Goal: Check status

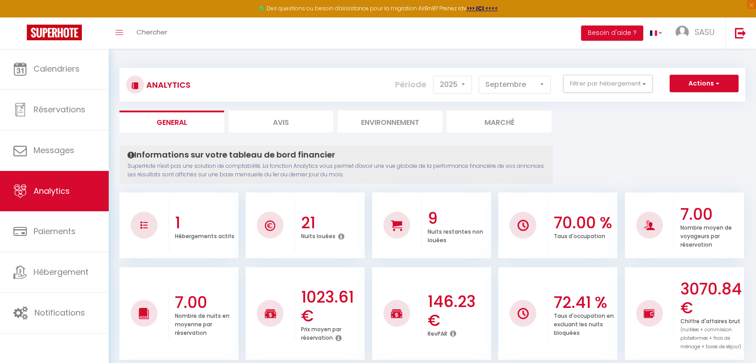
select select "2025"
select select "9"
click at [514, 85] on select "[PERSON_NAME] Mars [PERSON_NAME] Juin Juillet Août Septembre Octobre Novembre D…" at bounding box center [515, 85] width 72 height 18
click at [611, 81] on button "Filtrer par hébergement" at bounding box center [607, 84] width 89 height 18
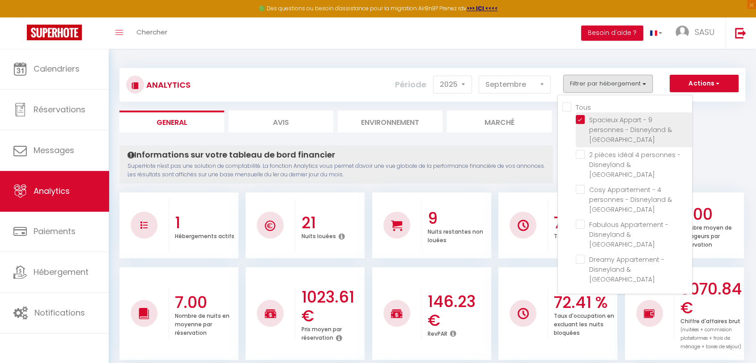
click at [581, 119] on Paris "checkbox" at bounding box center [634, 119] width 116 height 9
checkbox Paris "false"
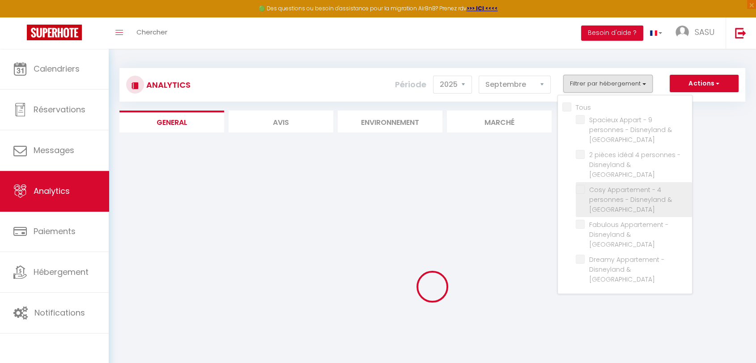
checkbox Paris "false"
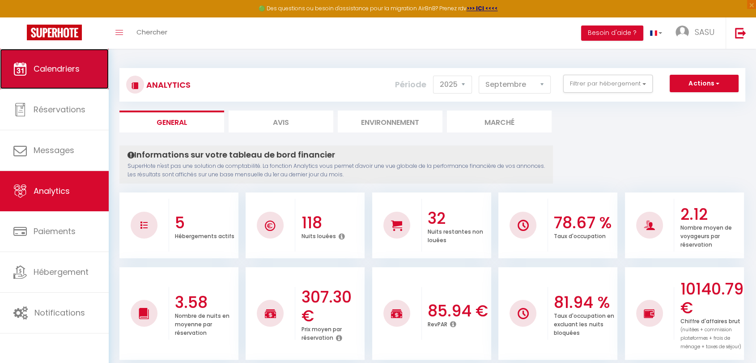
click at [65, 85] on link "Calendriers" at bounding box center [54, 69] width 109 height 40
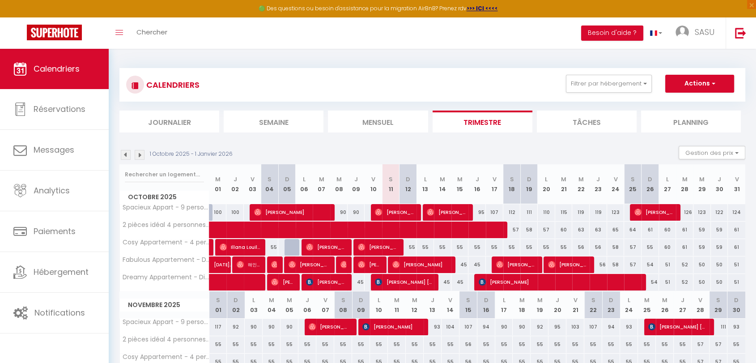
click at [125, 153] on img at bounding box center [126, 155] width 10 height 10
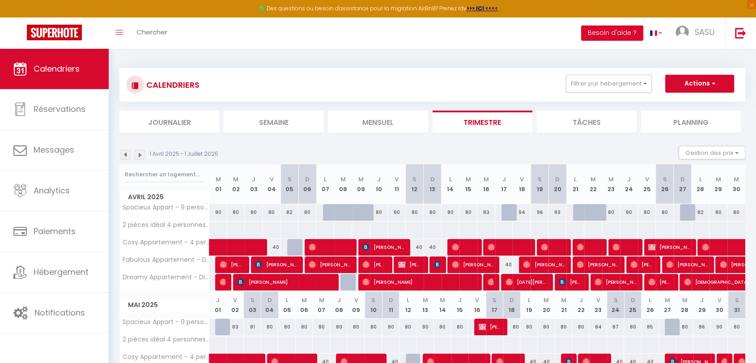
click at [125, 153] on img at bounding box center [126, 155] width 10 height 10
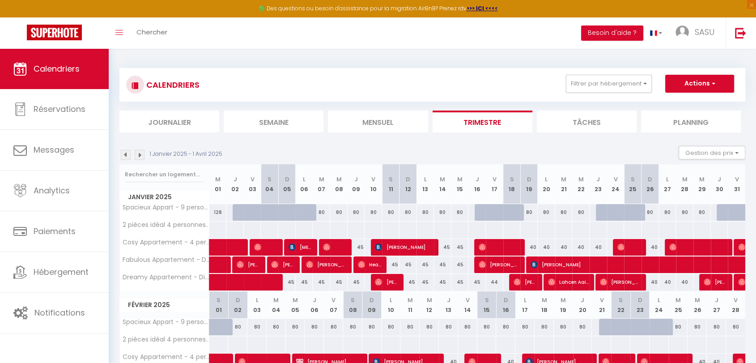
click at [125, 153] on img at bounding box center [126, 155] width 10 height 10
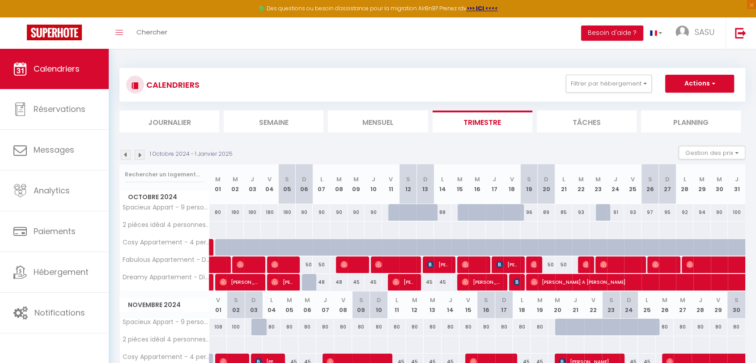
click at [124, 156] on img at bounding box center [126, 155] width 10 height 10
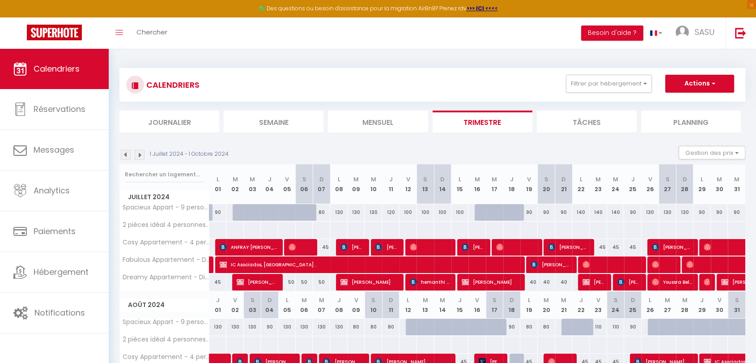
click at [124, 156] on img at bounding box center [126, 155] width 10 height 10
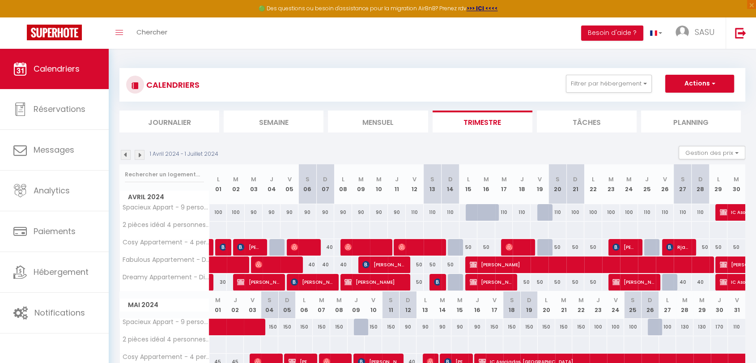
click at [124, 156] on img at bounding box center [126, 155] width 10 height 10
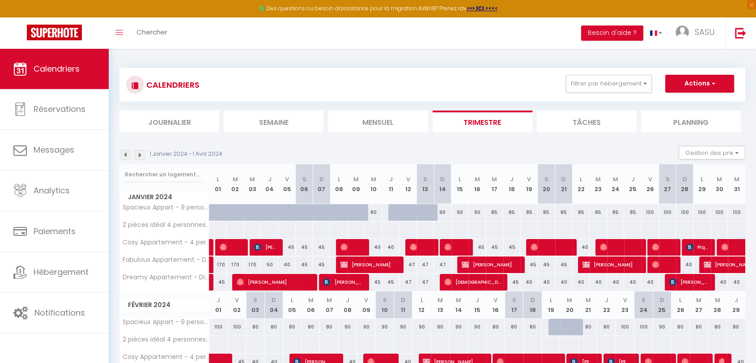
click at [141, 155] on img at bounding box center [140, 155] width 10 height 10
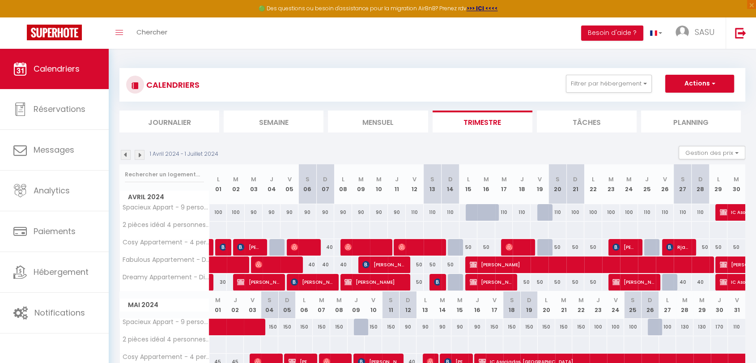
click at [140, 151] on img at bounding box center [140, 155] width 10 height 10
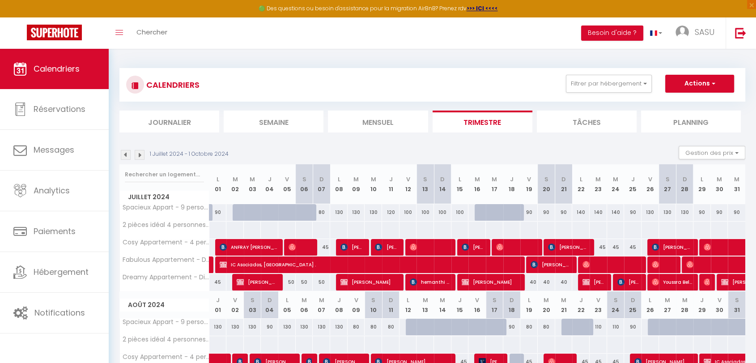
click at [140, 154] on img at bounding box center [140, 155] width 10 height 10
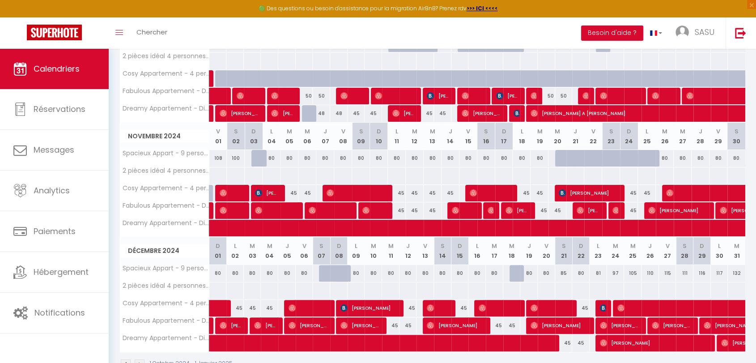
scroll to position [193, 0]
